Goal: Task Accomplishment & Management: Use online tool/utility

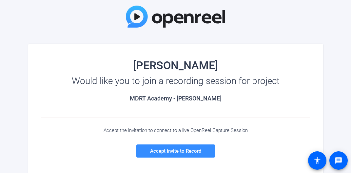
scroll to position [109, 0]
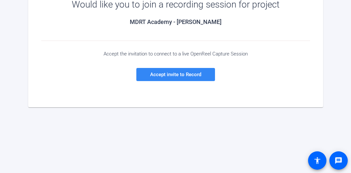
click at [182, 76] on span "Accept invite to Record" at bounding box center [175, 74] width 51 height 6
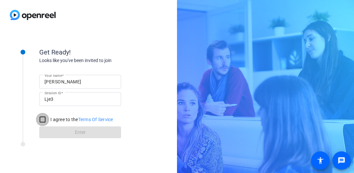
click at [44, 119] on input "I agree to the Terms Of Service" at bounding box center [42, 119] width 13 height 13
checkbox input "true"
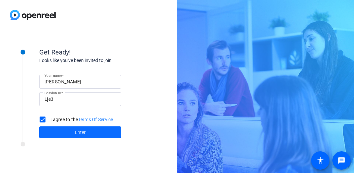
click at [92, 132] on span at bounding box center [80, 132] width 82 height 16
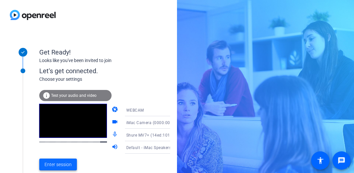
click at [60, 164] on span "Enter session" at bounding box center [58, 164] width 27 height 7
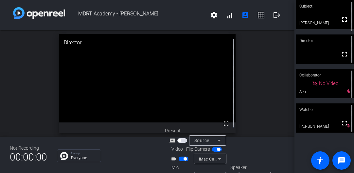
click at [22, 83] on div "open_in_new Director fullscreen" at bounding box center [147, 83] width 295 height 106
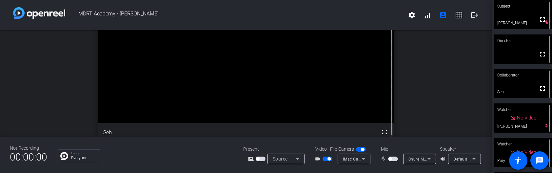
scroll to position [29, 0]
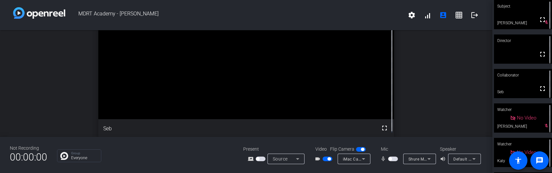
click at [350, 158] on span "button" at bounding box center [393, 158] width 10 height 5
click at [350, 159] on span "button" at bounding box center [393, 158] width 10 height 5
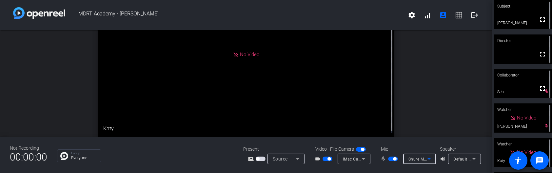
click at [350, 159] on icon at bounding box center [429, 159] width 8 height 8
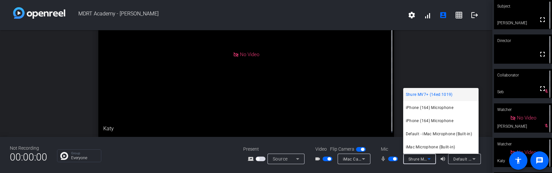
click at [350, 159] on div at bounding box center [276, 86] width 552 height 173
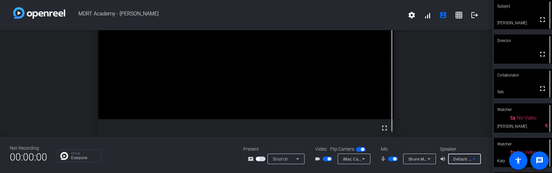
click at [350, 159] on icon at bounding box center [473, 159] width 3 height 2
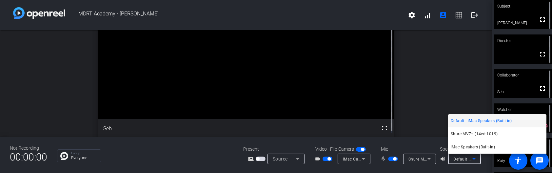
click at [350, 159] on div at bounding box center [276, 86] width 552 height 173
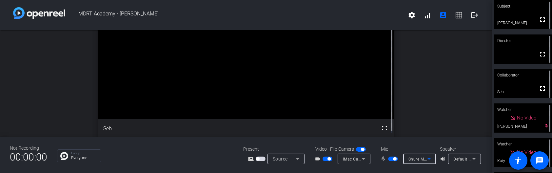
click at [350, 158] on icon at bounding box center [429, 159] width 8 height 8
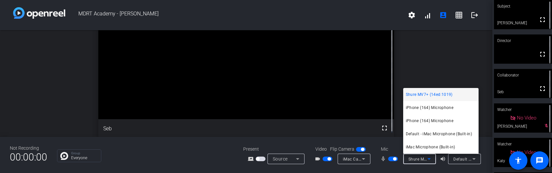
click at [350, 157] on div at bounding box center [276, 86] width 552 height 173
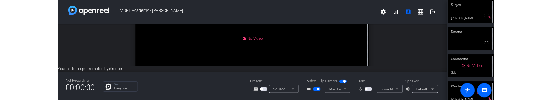
scroll to position [0, 0]
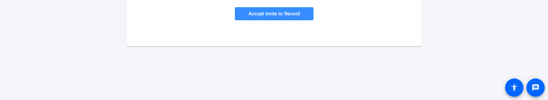
scroll to position [170, 0]
click at [293, 15] on span "Accept invite to Record" at bounding box center [274, 14] width 51 height 6
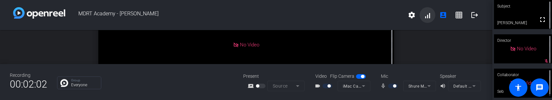
scroll to position [3, 0]
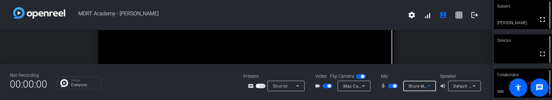
click at [430, 88] on icon at bounding box center [429, 86] width 8 height 8
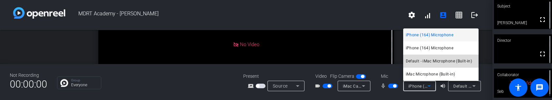
click at [454, 62] on span "Default - iMac Microphone (Built-in)" at bounding box center [438, 61] width 66 height 8
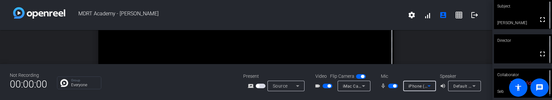
click at [431, 86] on icon at bounding box center [429, 86] width 8 height 8
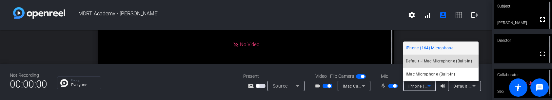
click at [433, 61] on span "Default - iMac Microphone (Built-in)" at bounding box center [438, 61] width 66 height 8
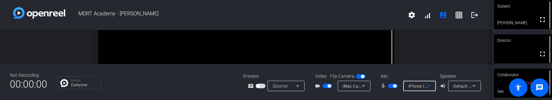
click at [429, 87] on icon at bounding box center [429, 86] width 8 height 8
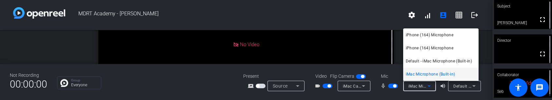
click at [410, 96] on div at bounding box center [276, 50] width 552 height 100
